Goal: Find specific page/section

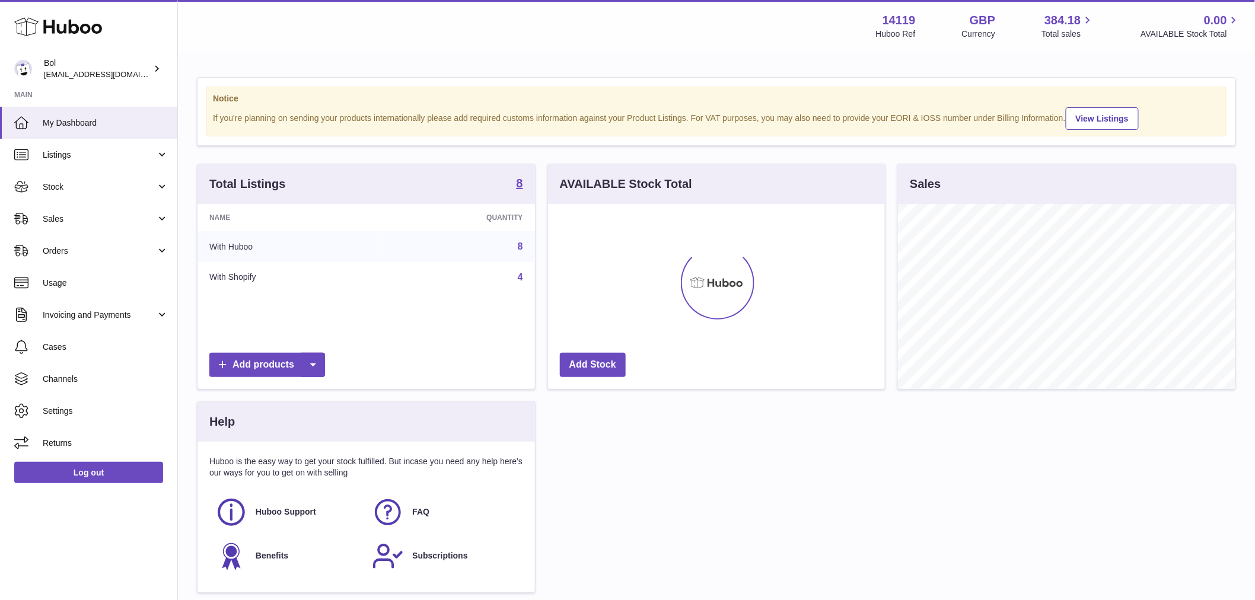
scroll to position [185, 337]
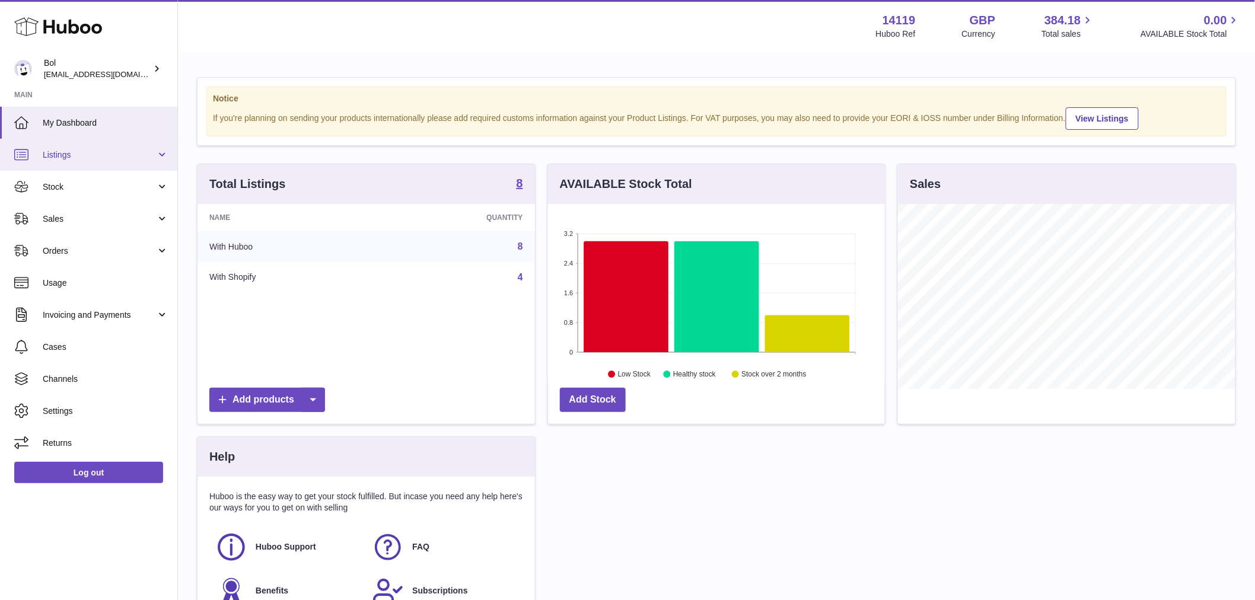
click at [79, 164] on link "Listings" at bounding box center [88, 155] width 177 height 32
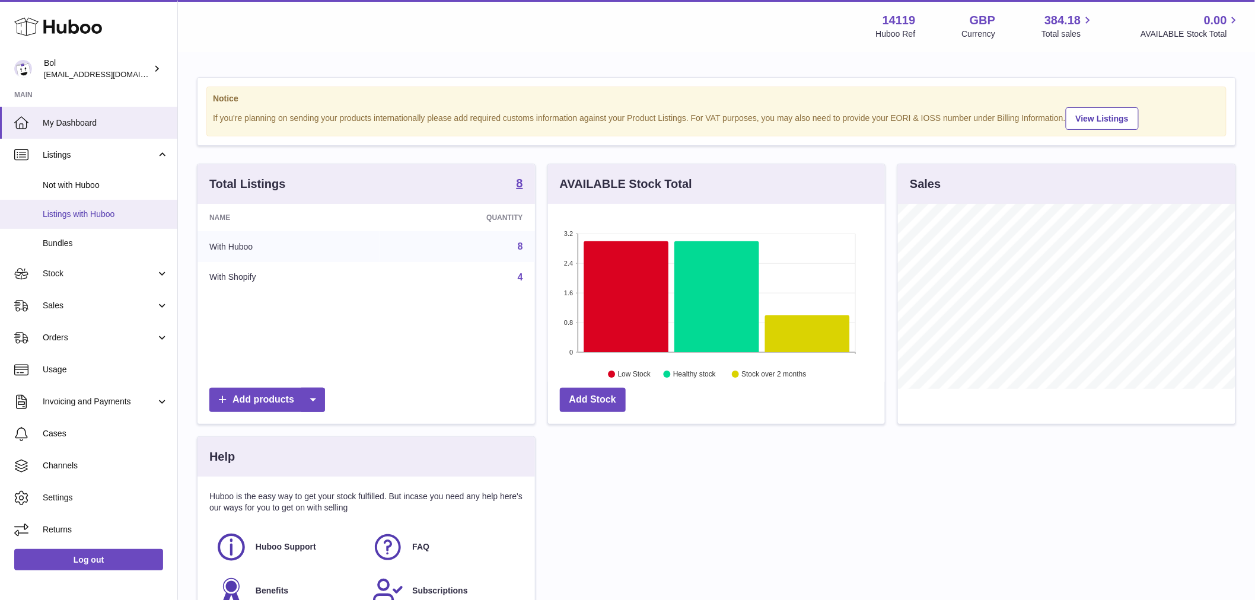
click at [100, 211] on span "Listings with Huboo" at bounding box center [106, 214] width 126 height 11
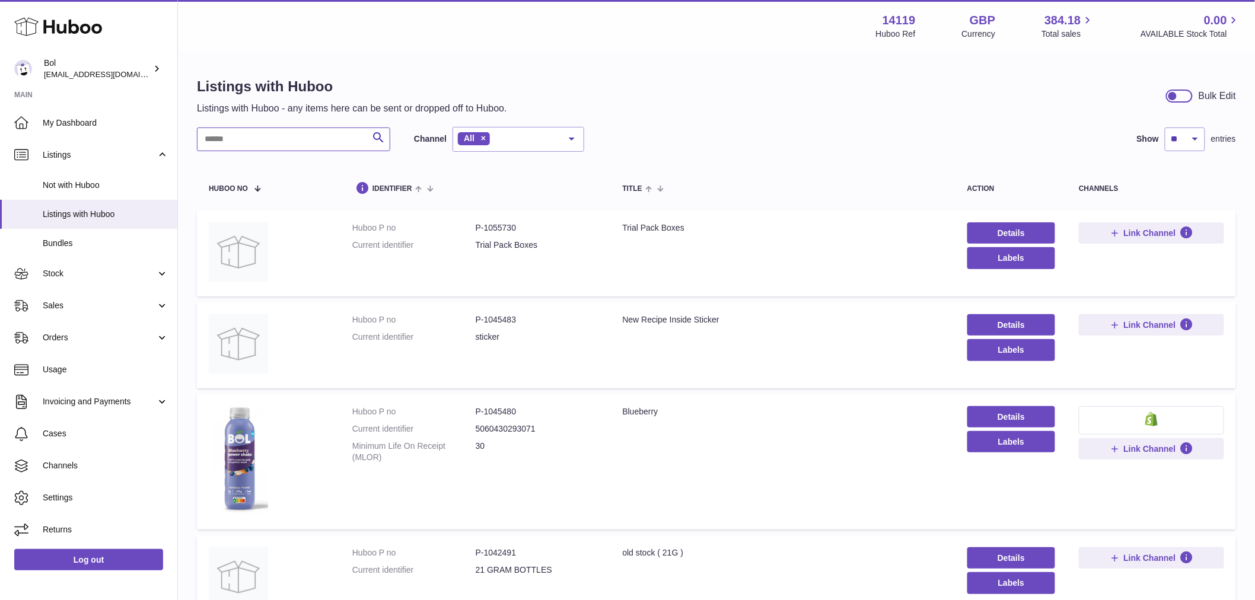
click at [293, 141] on input "text" at bounding box center [293, 139] width 193 height 24
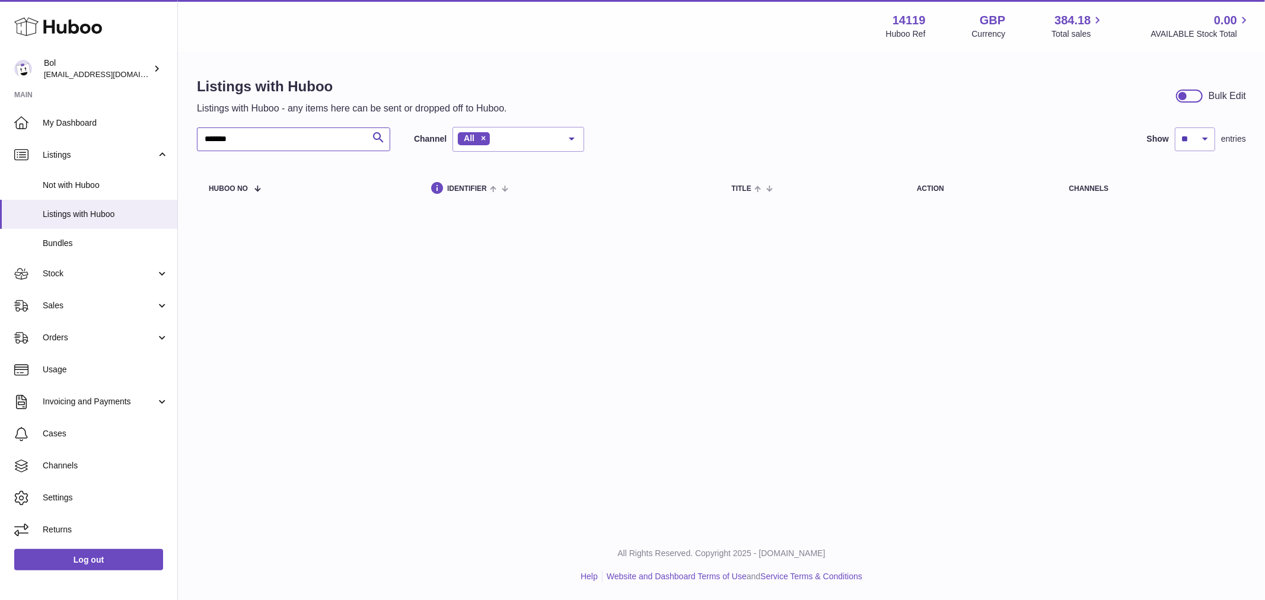
type input "*******"
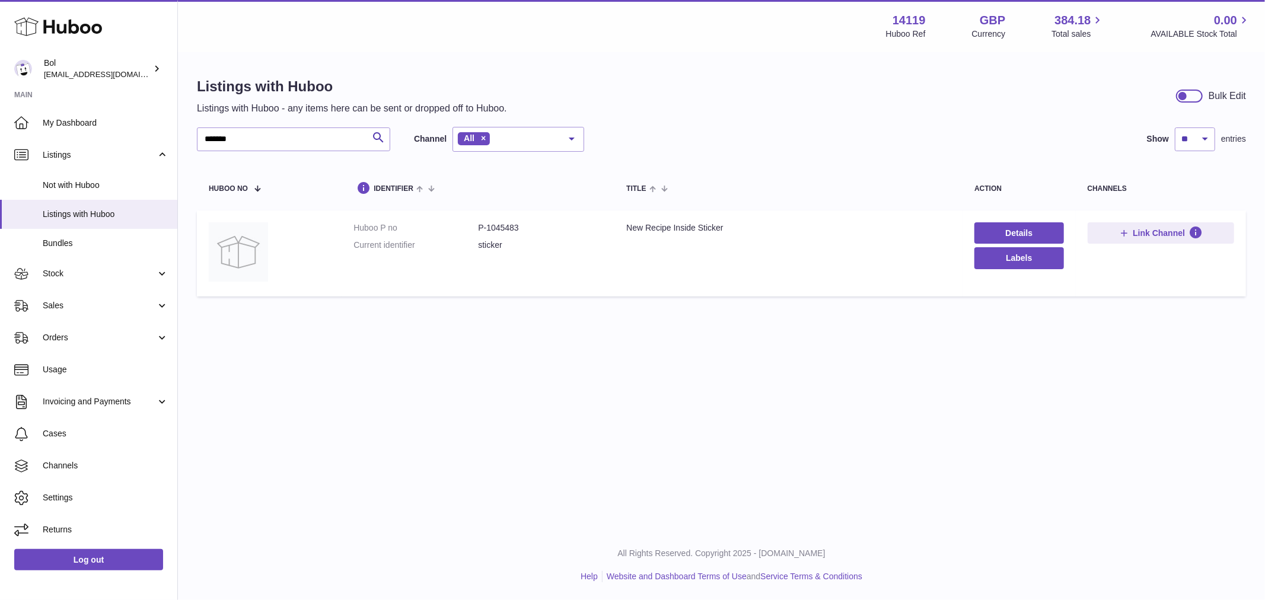
click at [721, 233] on div "New Recipe Inside Sticker" at bounding box center [788, 227] width 324 height 11
drag, startPoint x: 739, startPoint y: 228, endPoint x: 626, endPoint y: 234, distance: 113.4
click at [626, 234] on td "Title New Recipe Inside Sticker" at bounding box center [788, 254] width 348 height 86
click at [639, 228] on div "New Recipe Inside Sticker" at bounding box center [788, 227] width 324 height 11
click at [640, 228] on div "New Recipe Inside Sticker" at bounding box center [788, 227] width 324 height 11
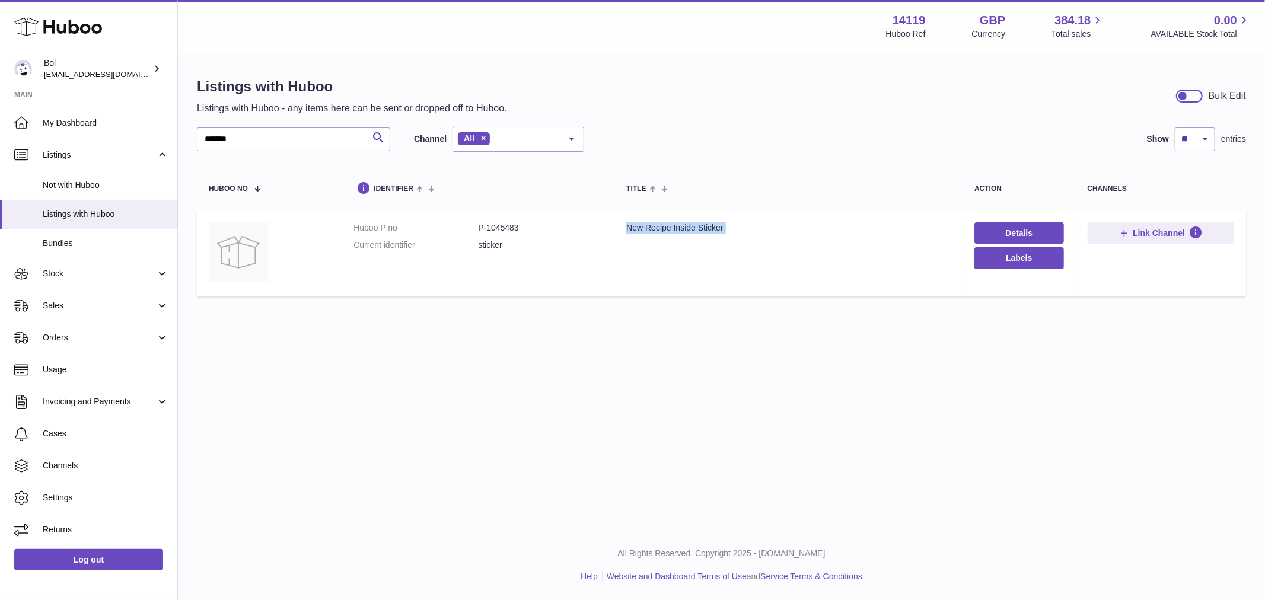
click at [640, 228] on div "New Recipe Inside Sticker" at bounding box center [788, 227] width 324 height 11
copy tr "New Recipe Inside Sticker"
